Goal: Navigation & Orientation: Find specific page/section

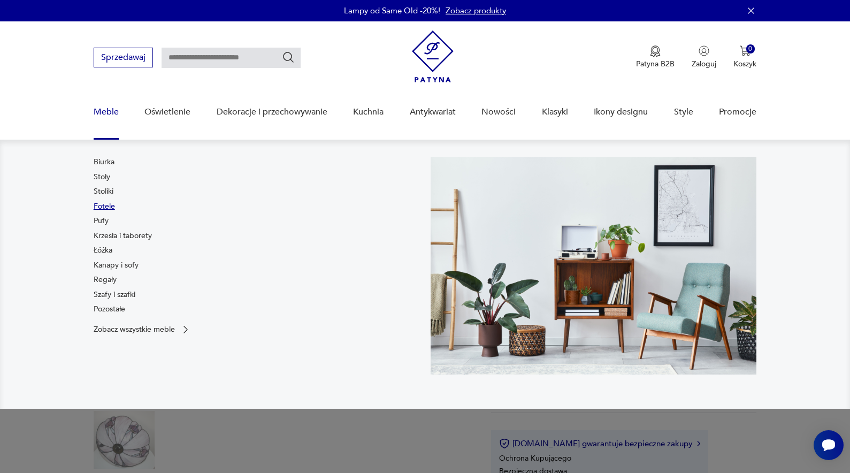
click at [105, 204] on link "Fotele" at bounding box center [104, 206] width 21 height 11
